Goal: Task Accomplishment & Management: Manage account settings

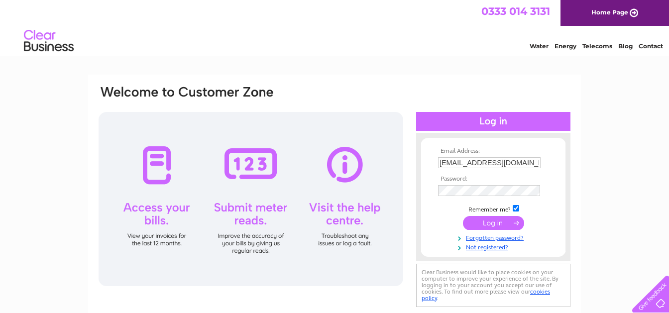
click at [488, 224] on input "submit" at bounding box center [493, 223] width 61 height 14
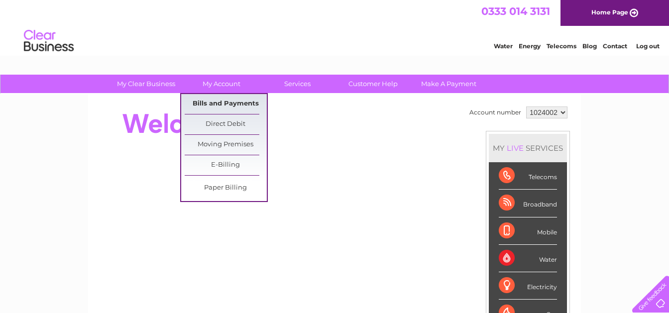
click at [216, 97] on link "Bills and Payments" at bounding box center [226, 104] width 82 height 20
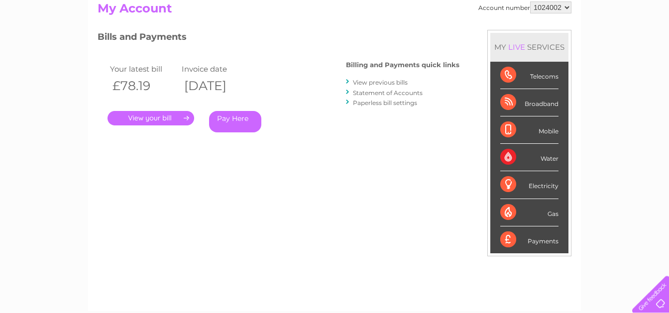
scroll to position [105, 0]
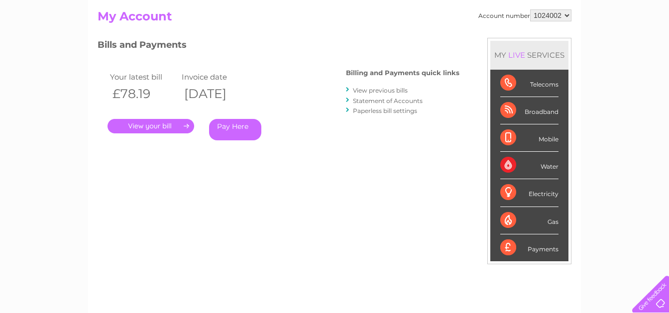
click at [169, 126] on link "." at bounding box center [151, 126] width 87 height 14
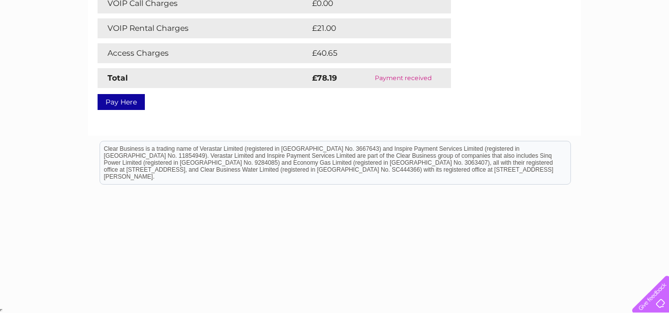
scroll to position [28, 0]
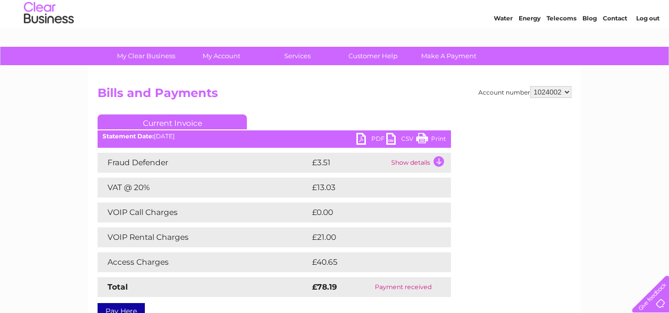
click at [370, 134] on link "PDF" at bounding box center [372, 140] width 30 height 14
